Goal: Task Accomplishment & Management: Manage account settings

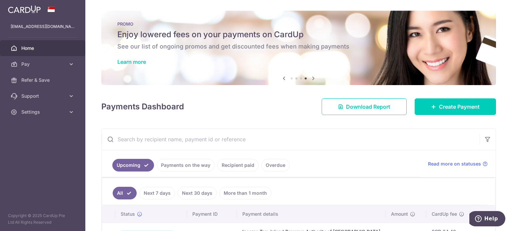
click at [35, 12] on img at bounding box center [24, 9] width 33 height 8
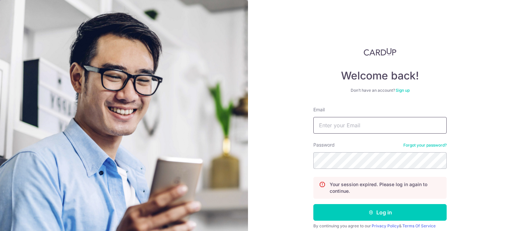
type input "[EMAIL_ADDRESS][DOMAIN_NAME]"
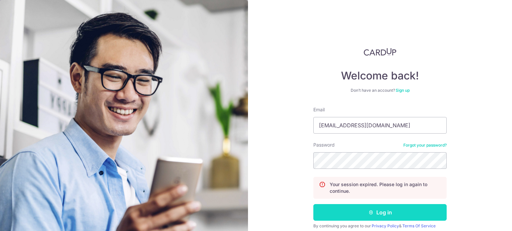
click at [377, 213] on button "Log in" at bounding box center [379, 212] width 133 height 17
